Goal: Find specific page/section: Find specific page/section

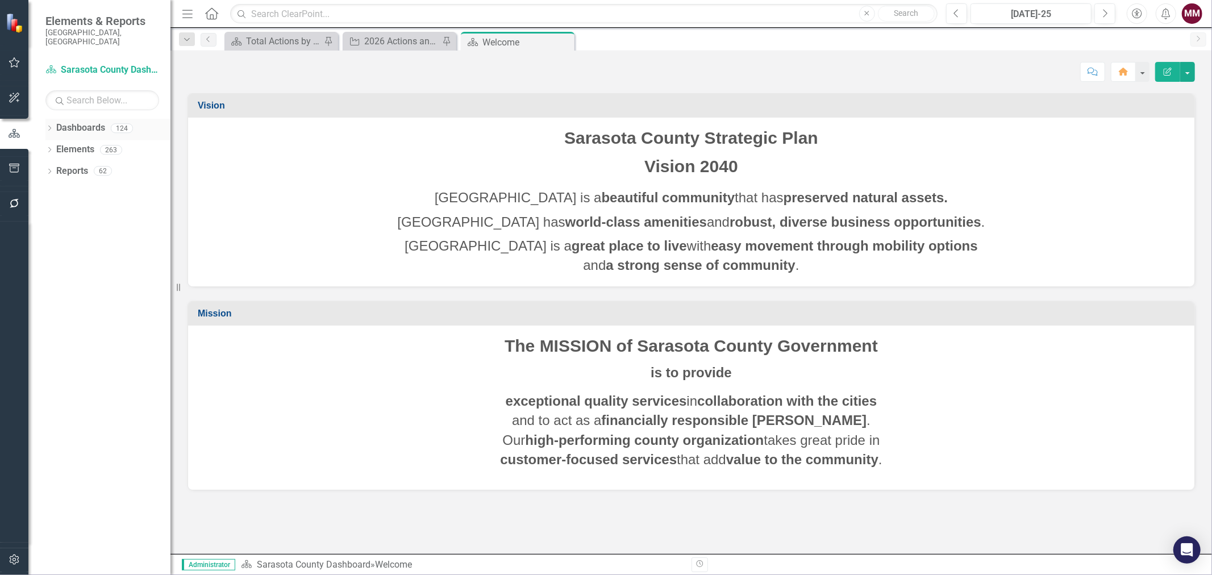
click at [49, 126] on icon "Dropdown" at bounding box center [49, 129] width 8 height 6
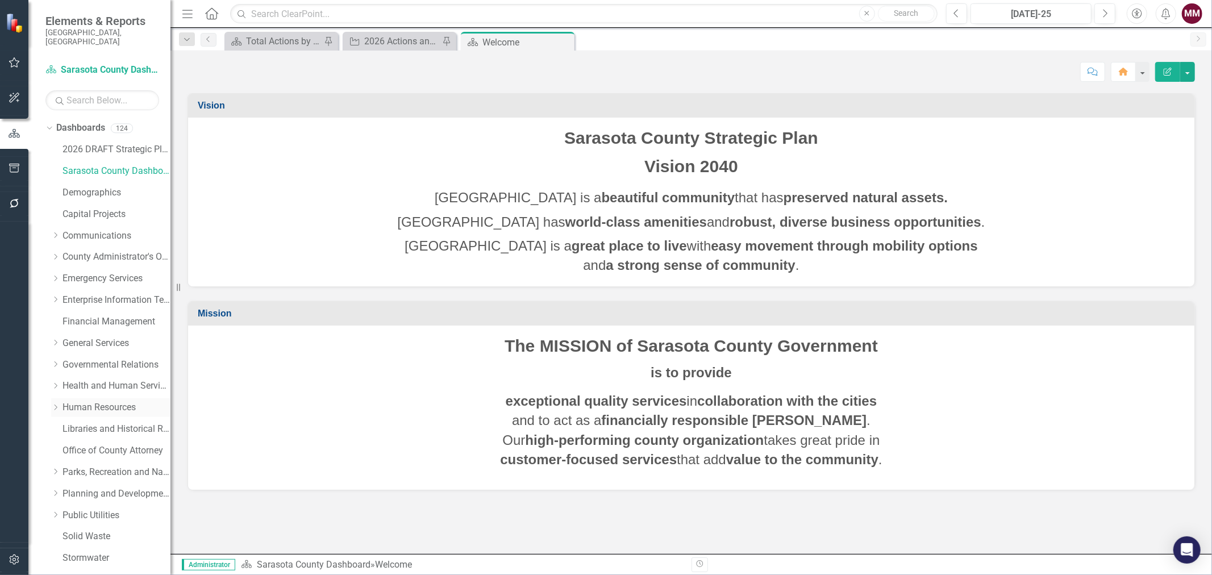
click at [93, 401] on link "Human Resources" at bounding box center [116, 407] width 108 height 13
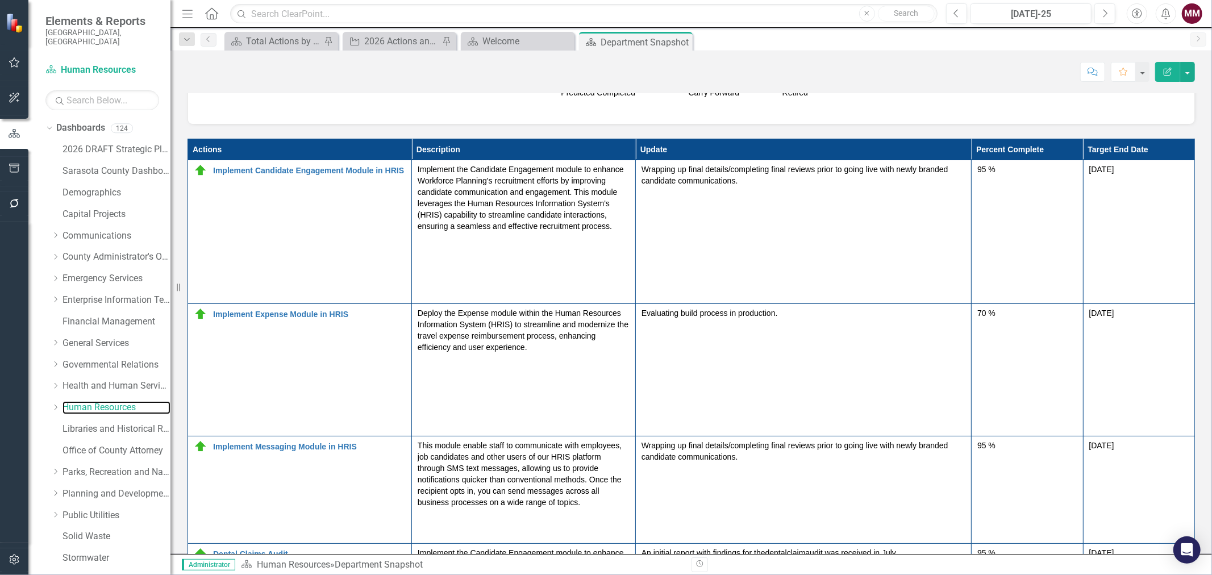
scroll to position [820, 0]
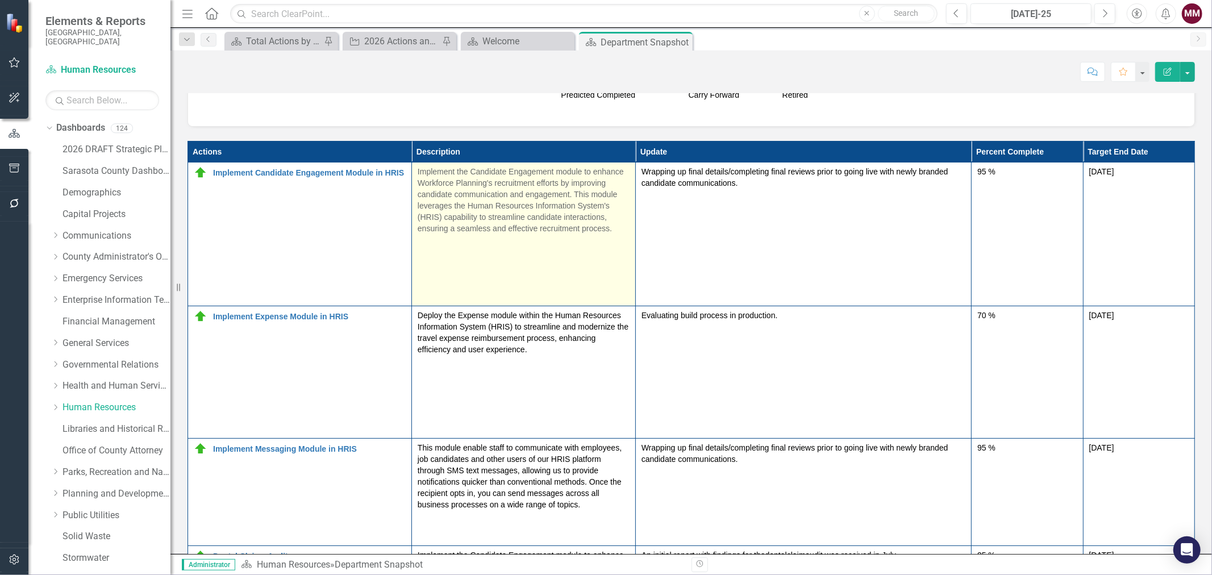
click at [450, 268] on div at bounding box center [523, 273] width 212 height 11
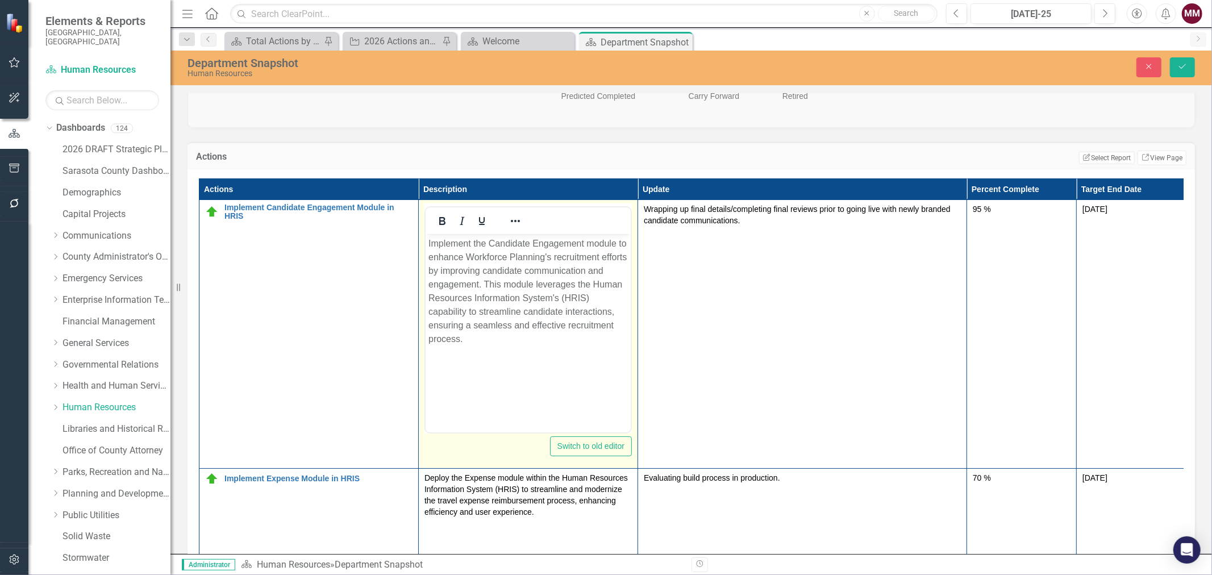
scroll to position [0, 0]
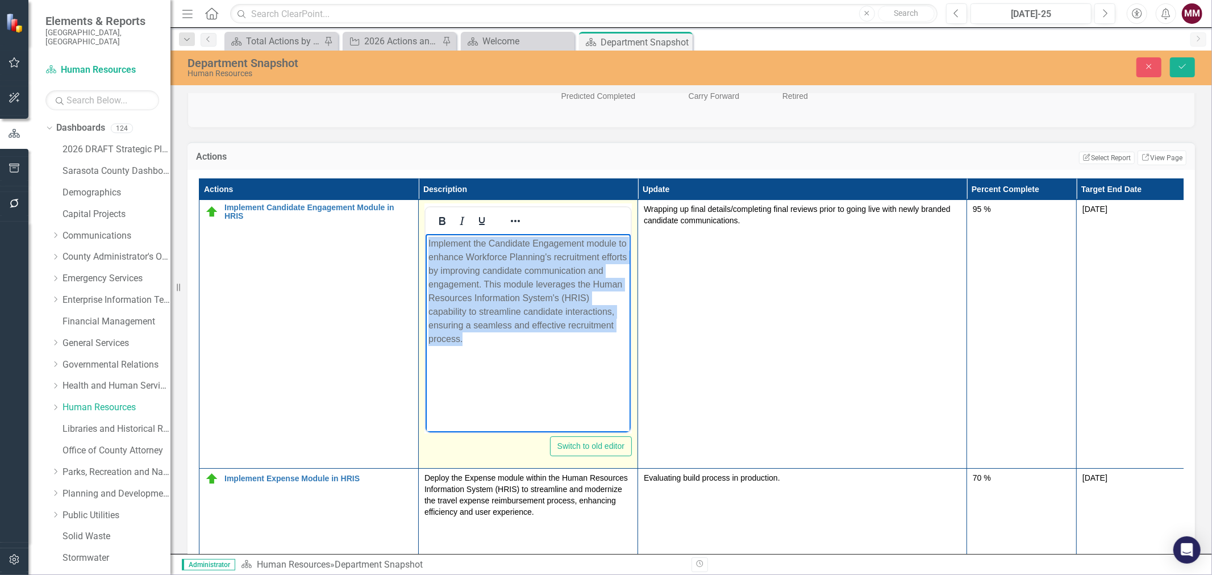
drag, startPoint x: 487, startPoint y: 318, endPoint x: 425, endPoint y: 247, distance: 93.4
click at [425, 247] on body "Implement the Candidate Engagement module to enhance Workforce Planning's recru…" at bounding box center [527, 336] width 205 height 206
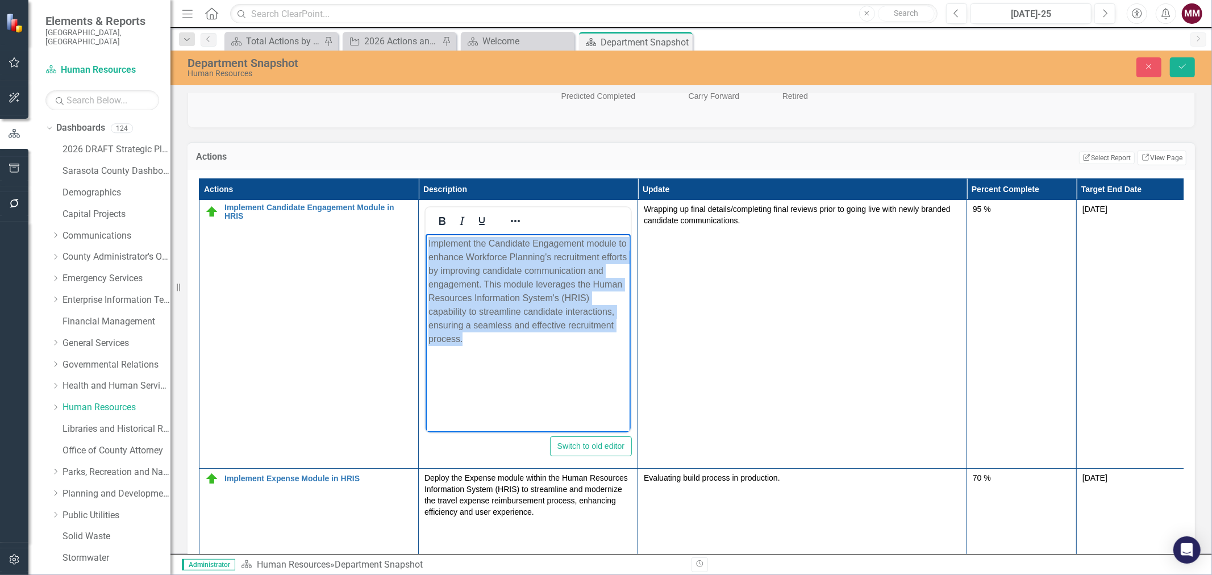
copy p "Implement the Candidate Engagement module to enhance Workforce Planning's recru…"
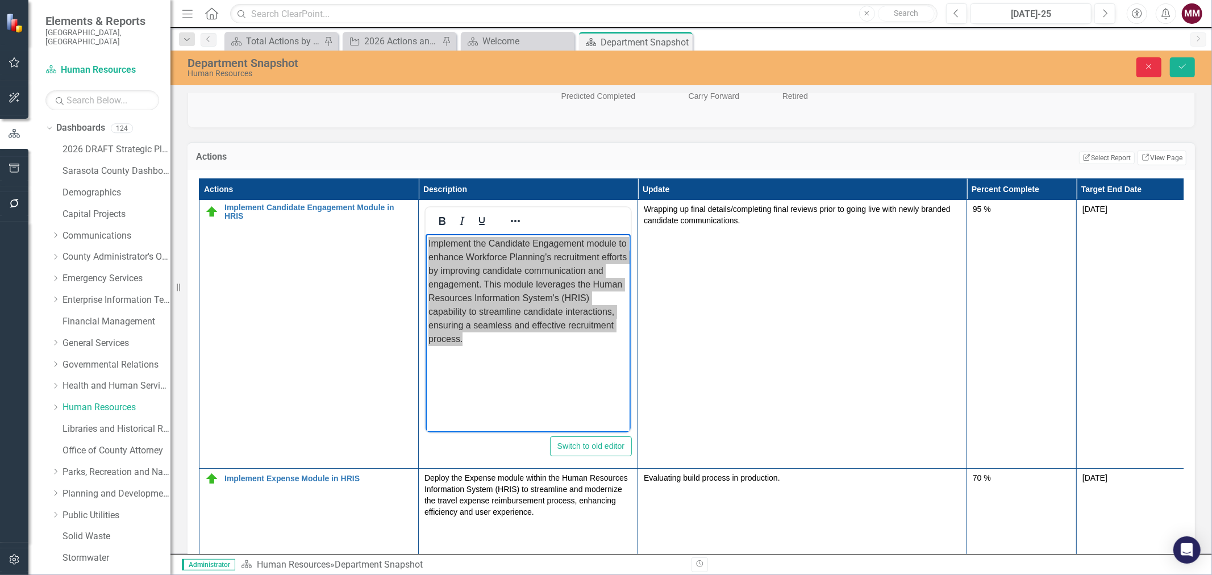
click at [1139, 67] on button "Close" at bounding box center [1148, 67] width 25 height 20
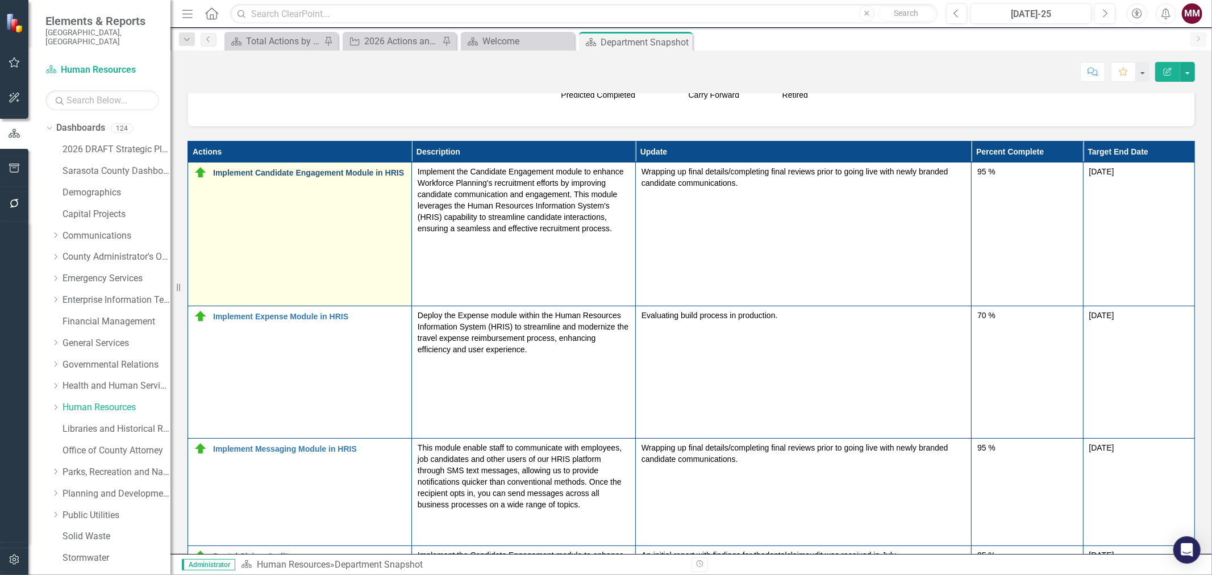
click at [286, 171] on link "Implement Candidate Engagement Module in HRIS" at bounding box center [309, 173] width 193 height 9
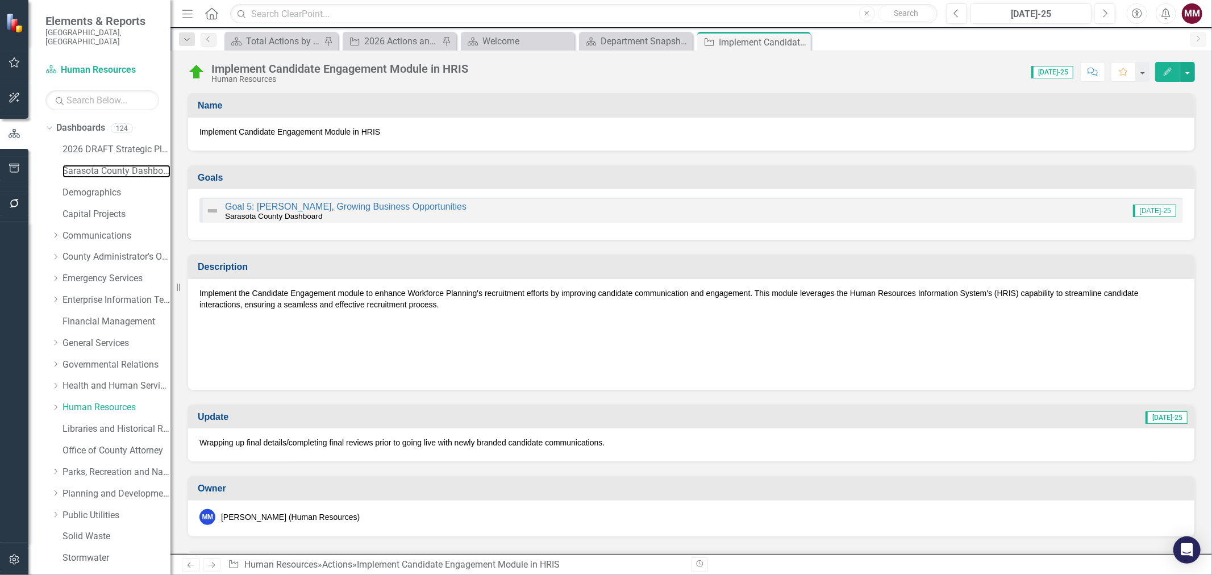
drag, startPoint x: 74, startPoint y: 162, endPoint x: 26, endPoint y: 110, distance: 71.6
click at [74, 165] on link "Sarasota County Dashboard" at bounding box center [116, 171] width 108 height 13
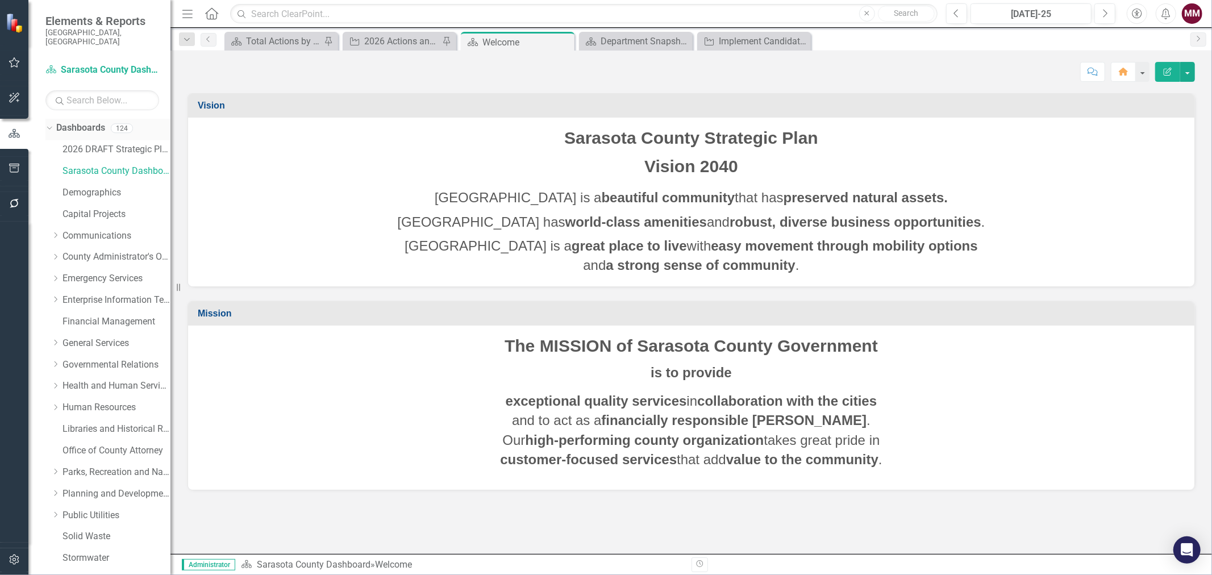
click at [50, 124] on icon "Dropdown" at bounding box center [48, 128] width 6 height 8
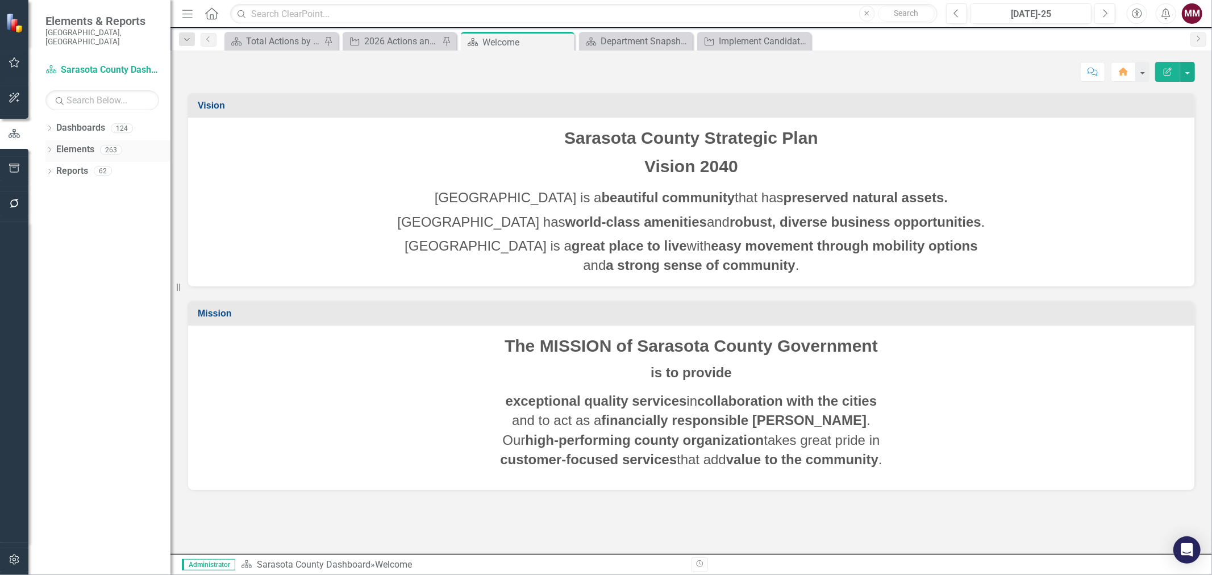
click at [50, 147] on icon at bounding box center [49, 149] width 3 height 5
click at [53, 169] on icon "Dropdown" at bounding box center [55, 172] width 8 height 6
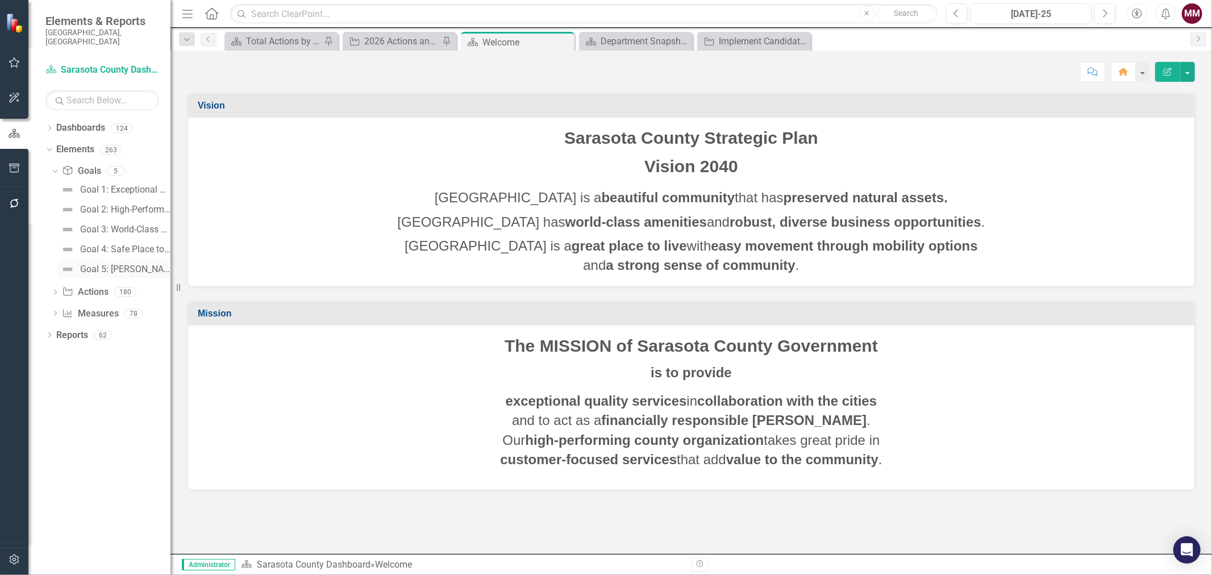
click at [116, 264] on div "Goal 5: [PERSON_NAME], Growing Business Opportunities" at bounding box center [125, 269] width 90 height 10
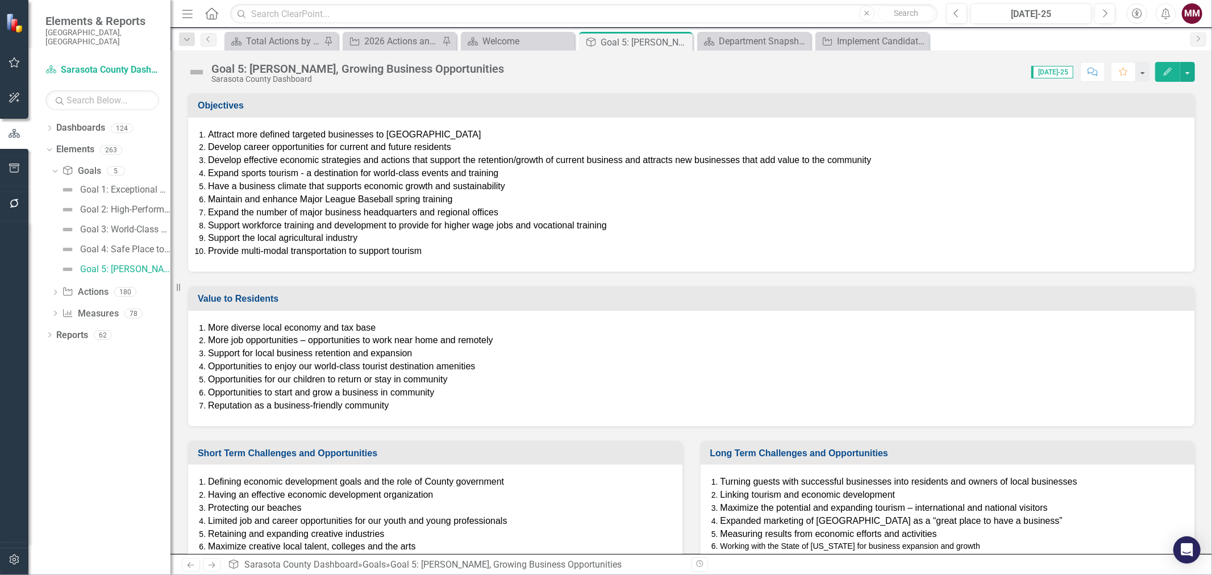
click at [464, 256] on li "Provide multi-modal transportation to support tourism" at bounding box center [695, 251] width 975 height 13
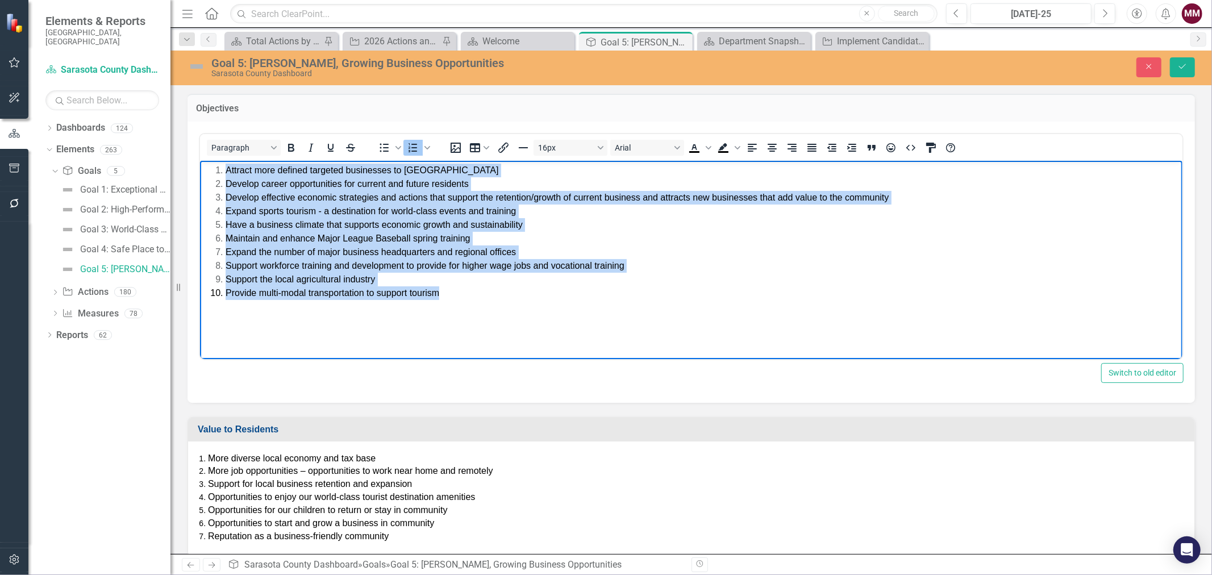
drag, startPoint x: 395, startPoint y: 261, endPoint x: 210, endPoint y: 170, distance: 206.8
click at [210, 170] on ol "Attract more defined targeted businesses to [GEOGRAPHIC_DATA] Develop career op…" at bounding box center [690, 231] width 976 height 136
copy ol "Attract more defined targeted businesses to [GEOGRAPHIC_DATA] Develop career op…"
click at [393, 277] on li "Support the local agricultural industry" at bounding box center [702, 279] width 954 height 14
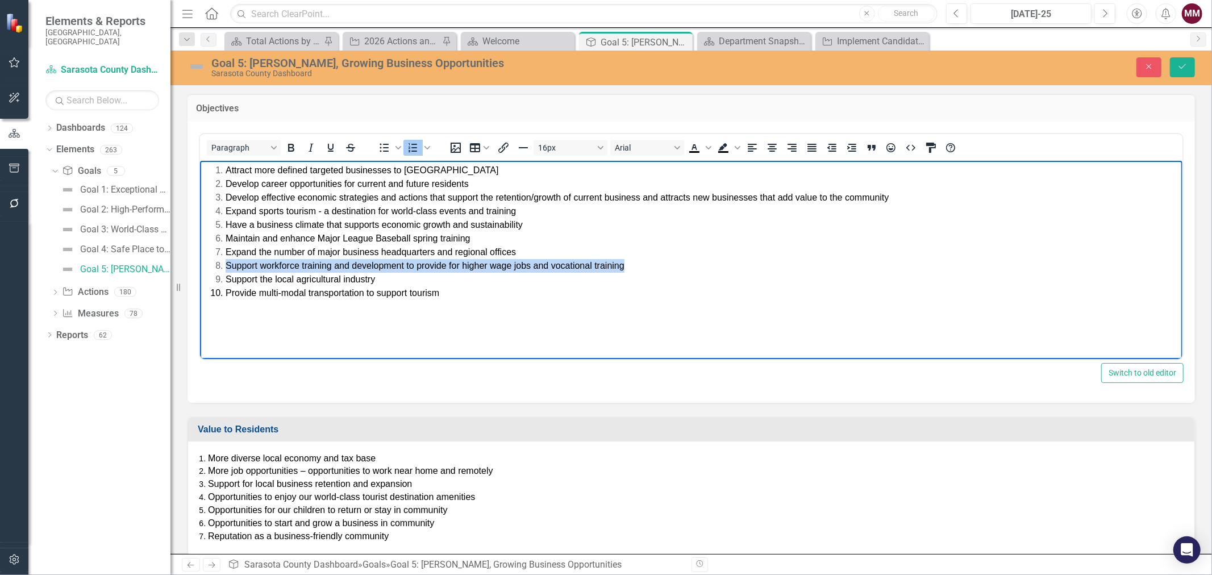
drag, startPoint x: 632, startPoint y: 266, endPoint x: 225, endPoint y: 271, distance: 406.2
click at [225, 271] on li "Support workforce training and development to provide for higher wage jobs and …" at bounding box center [702, 265] width 954 height 14
click at [1145, 64] on icon "Close" at bounding box center [1148, 66] width 10 height 8
